Goal: Information Seeking & Learning: Learn about a topic

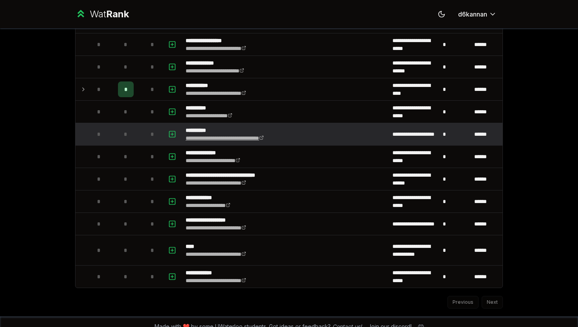
scroll to position [833, 0]
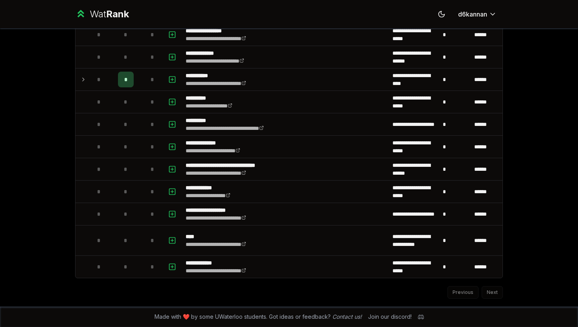
click at [495, 291] on div "Previous Next" at bounding box center [289, 288] width 428 height 20
click at [468, 293] on div "Previous Next" at bounding box center [289, 288] width 428 height 20
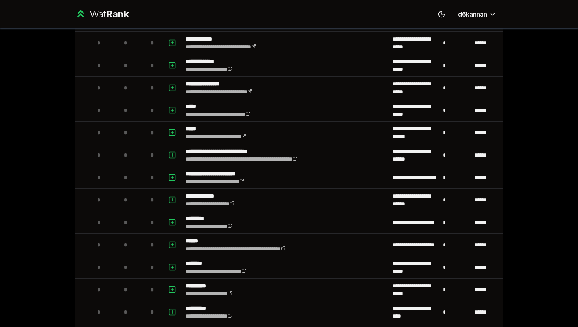
scroll to position [0, 0]
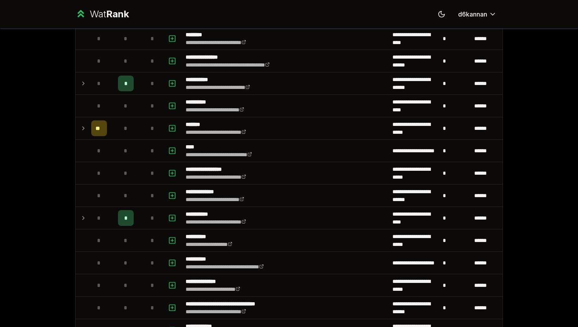
scroll to position [696, 0]
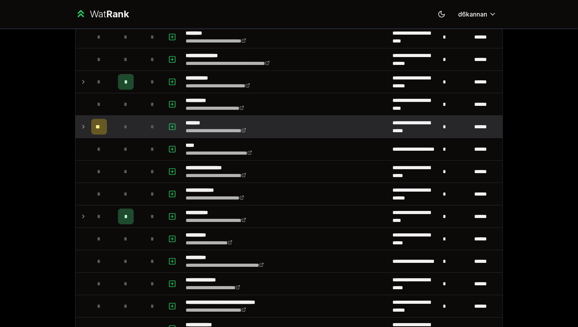
click at [87, 126] on td at bounding box center [82, 127] width 13 height 22
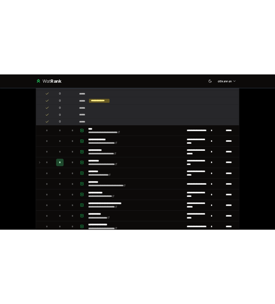
scroll to position [1013, 0]
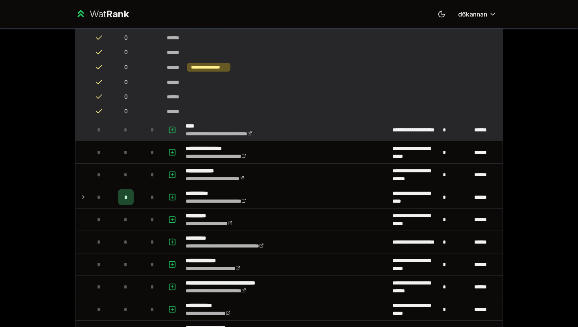
click at [119, 133] on div "*" at bounding box center [126, 130] width 16 height 16
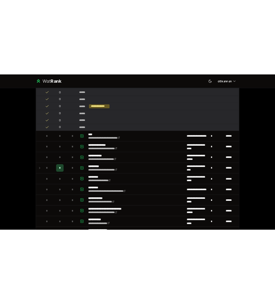
scroll to position [824, 0]
